Goal: Task Accomplishment & Management: Complete application form

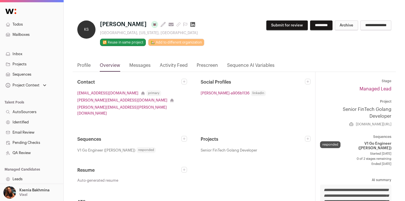
click at [198, 64] on link "Prescreen" at bounding box center [206, 67] width 21 height 10
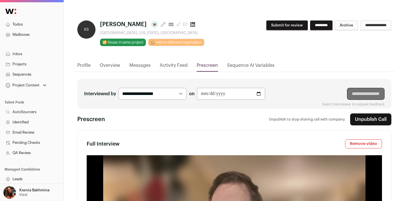
type media-captions-menu "sb:en:English%20CC"
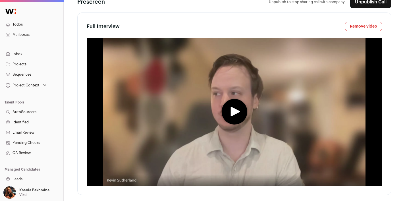
click at [233, 116] on icon "play" at bounding box center [234, 111] width 9 height 9
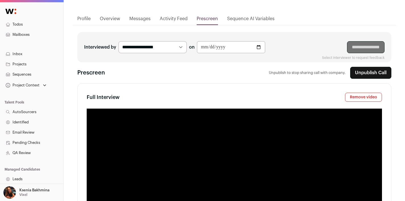
scroll to position [150, 0]
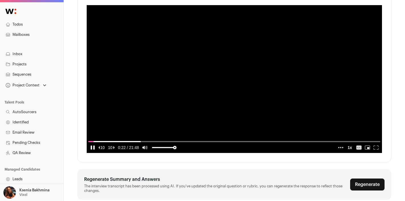
click at [91, 149] on icon "pause" at bounding box center [91, 147] width 1 height 4
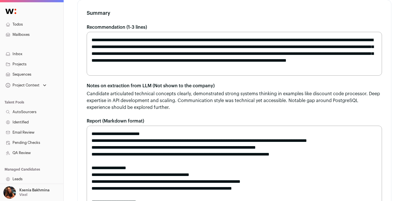
scroll to position [327, 0]
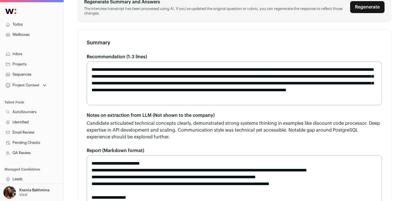
drag, startPoint x: 298, startPoint y: 115, endPoint x: 237, endPoint y: 91, distance: 65.3
click at [237, 91] on textarea "**********" at bounding box center [234, 83] width 295 height 44
drag, startPoint x: 235, startPoint y: 89, endPoint x: 285, endPoint y: 114, distance: 55.9
click at [285, 105] on textarea "**********" at bounding box center [234, 83] width 295 height 44
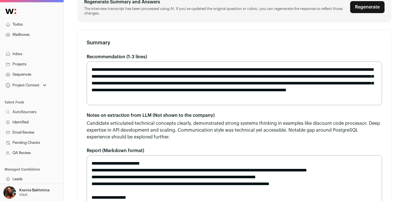
click at [285, 105] on textarea "**********" at bounding box center [234, 83] width 295 height 44
drag, startPoint x: 294, startPoint y: 114, endPoint x: 244, endPoint y: 95, distance: 54.2
click at [244, 95] on textarea "**********" at bounding box center [234, 83] width 295 height 44
drag, startPoint x: 138, startPoint y: 100, endPoint x: 298, endPoint y: 113, distance: 160.4
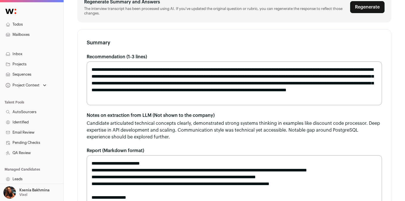
click at [298, 105] on textarea "**********" at bounding box center [234, 83] width 295 height 44
drag, startPoint x: 299, startPoint y: 113, endPoint x: 244, endPoint y: 94, distance: 58.6
click at [244, 94] on textarea "**********" at bounding box center [234, 83] width 295 height 44
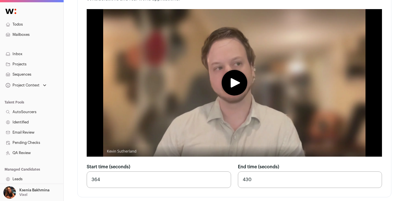
scroll to position [776, 0]
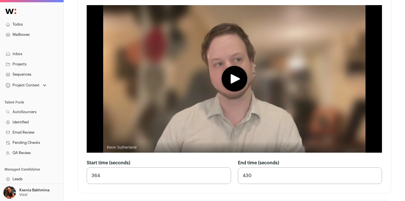
click at [242, 91] on media-play-button "play" at bounding box center [234, 79] width 26 height 26
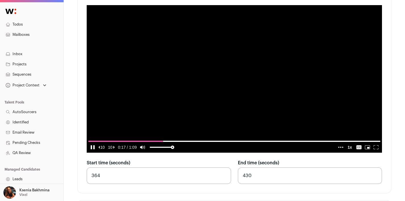
click at [93, 149] on icon "pause" at bounding box center [93, 147] width 1 height 4
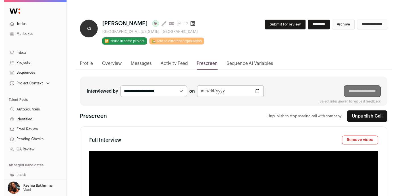
scroll to position [0, 0]
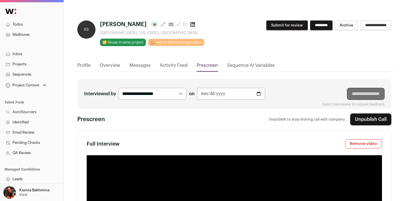
click at [269, 26] on button "Submit for review" at bounding box center [286, 25] width 41 height 10
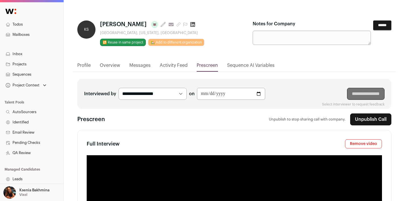
click at [374, 22] on input "******" at bounding box center [382, 25] width 18 height 10
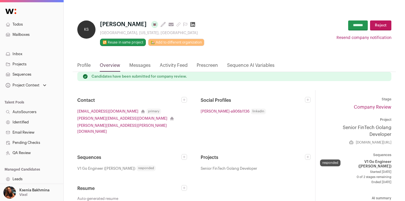
click at [16, 65] on link "Projects" at bounding box center [31, 64] width 63 height 10
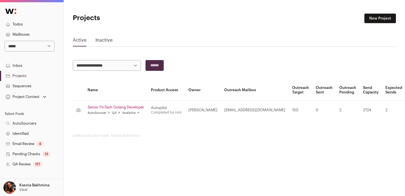
click at [17, 47] on select "**********" at bounding box center [30, 46] width 50 height 11
select select "*"
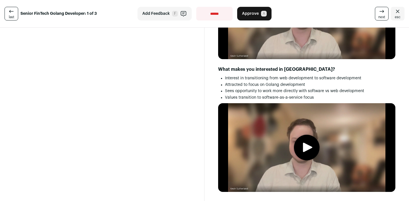
scroll to position [795, 0]
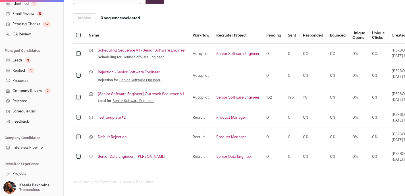
scroll to position [96, 0]
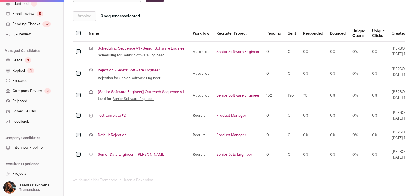
click at [16, 171] on link "Projects" at bounding box center [31, 174] width 63 height 10
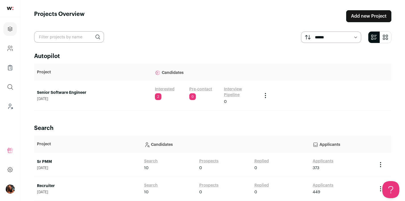
click at [55, 94] on link "Senior Software Engineer" at bounding box center [93, 93] width 112 height 6
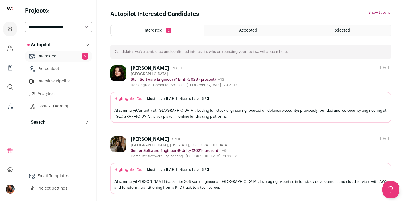
click at [45, 92] on link "Analytics" at bounding box center [58, 93] width 67 height 11
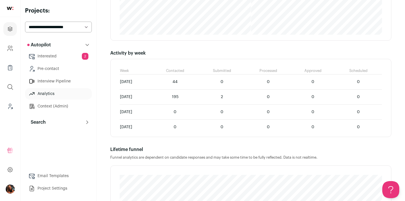
scroll to position [324, 0]
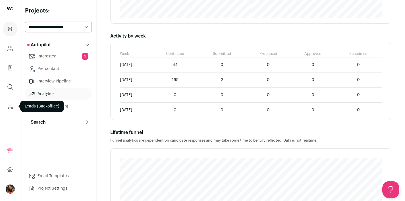
click at [9, 104] on icon "Leads (Backoffice)" at bounding box center [10, 106] width 7 height 7
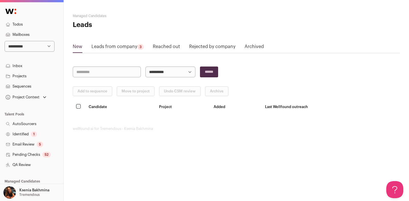
click at [22, 75] on link "Projects" at bounding box center [31, 76] width 63 height 10
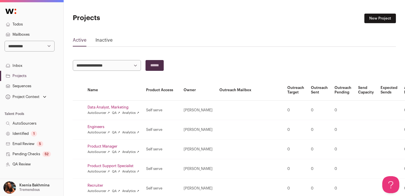
click at [18, 64] on link "Inbox" at bounding box center [31, 66] width 63 height 10
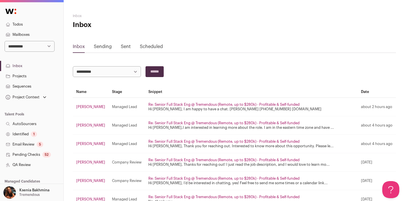
click at [124, 45] on link "Sent" at bounding box center [126, 46] width 10 height 5
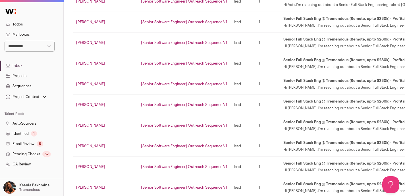
scroll to position [992, 0]
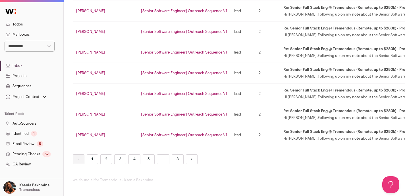
click at [178, 160] on link "8" at bounding box center [177, 160] width 12 height 10
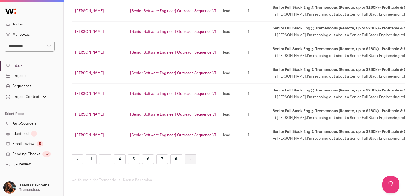
scroll to position [951, 0]
click at [95, 136] on link "Kienan Adams" at bounding box center [90, 135] width 29 height 4
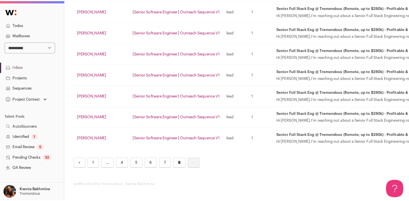
scroll to position [947, 0]
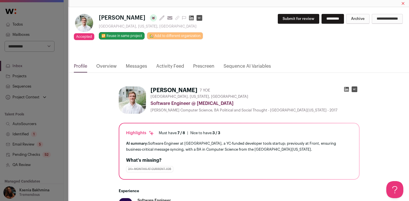
click at [133, 66] on link "Messages" at bounding box center [136, 68] width 21 height 10
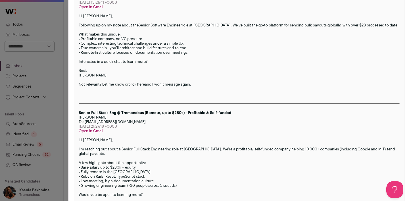
scroll to position [336, 0]
